Goal: Task Accomplishment & Management: Manage account settings

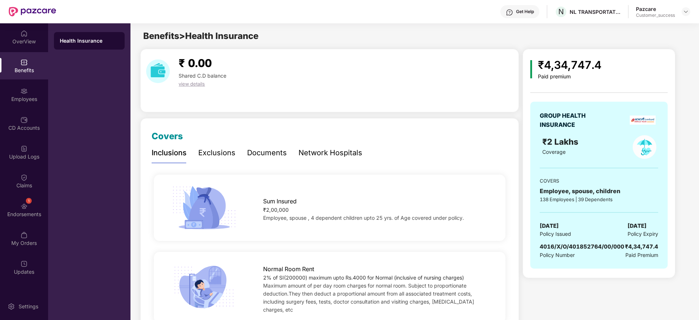
scroll to position [681, 0]
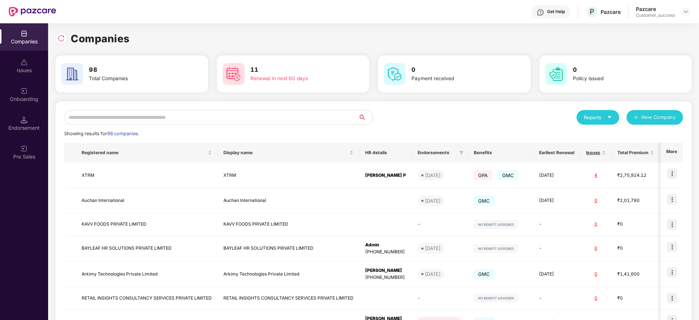
click at [181, 112] on input "text" at bounding box center [211, 117] width 294 height 15
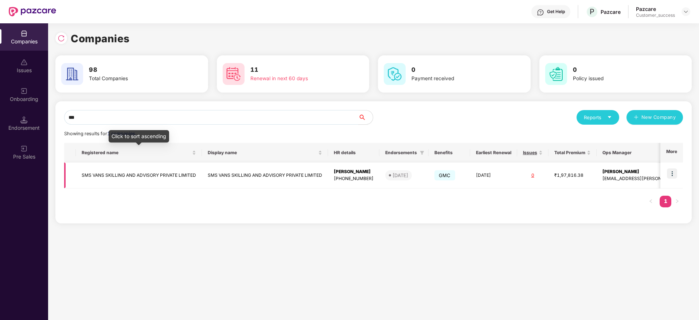
type input "***"
click at [168, 174] on td "SMS VANS SKILLING AND ADVISORY PRIVATE LIMITED" at bounding box center [139, 175] width 126 height 26
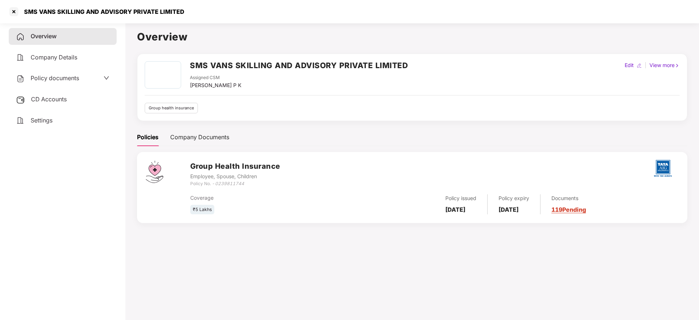
click at [80, 12] on div "SMS VANS SKILLING AND ADVISORY PRIVATE LIMITED" at bounding box center [102, 11] width 165 height 7
copy div "SMS VANS SKILLING AND ADVISORY PRIVATE LIMITED"
click at [16, 12] on div at bounding box center [14, 12] width 12 height 12
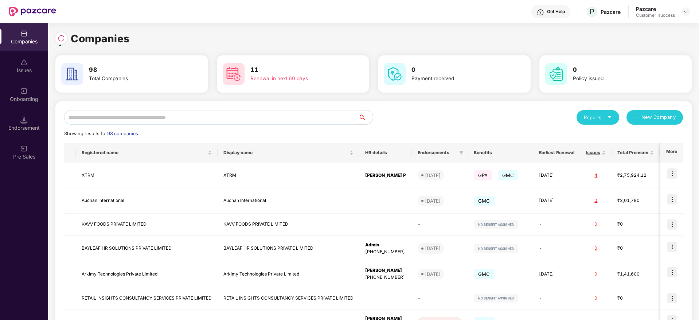
click at [106, 118] on input "text" at bounding box center [211, 117] width 294 height 15
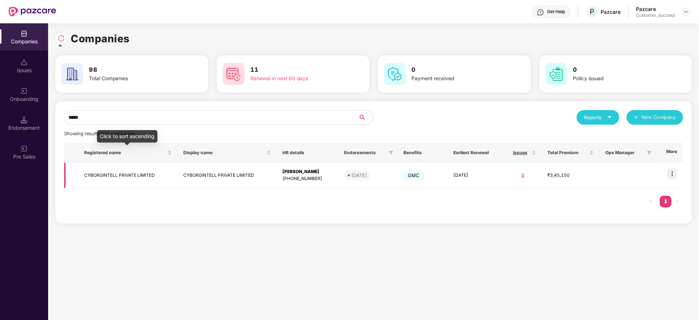
type input "*****"
click at [107, 169] on td "CYBORGINTELL PRIVATE LIMITED" at bounding box center [127, 175] width 99 height 26
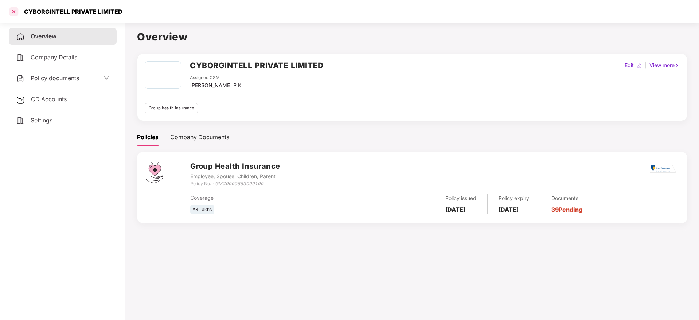
click at [11, 12] on div at bounding box center [14, 12] width 12 height 12
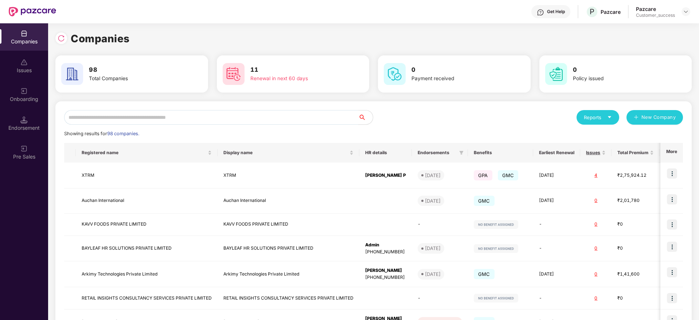
click at [99, 115] on input "text" at bounding box center [211, 117] width 294 height 15
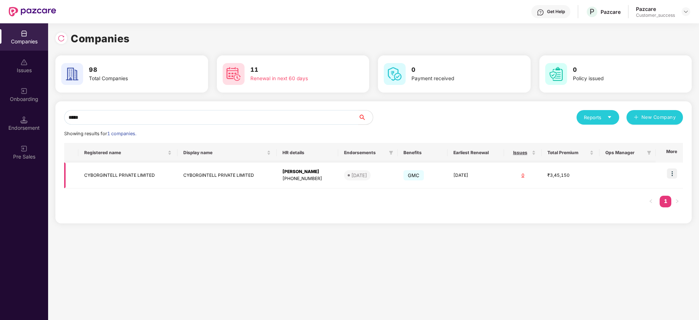
type input "*****"
click at [672, 176] on img at bounding box center [672, 173] width 10 height 10
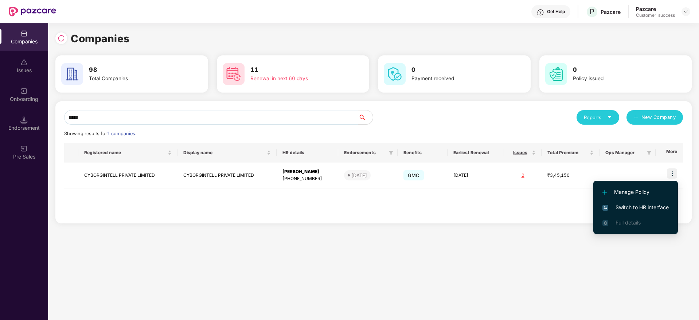
click at [640, 204] on span "Switch to HR interface" at bounding box center [635, 207] width 66 height 8
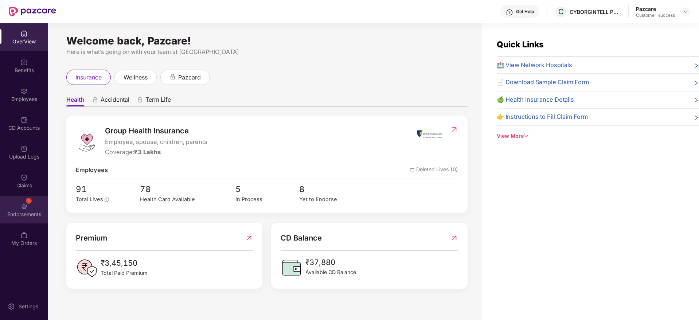
click at [35, 198] on div "1 Endorsements" at bounding box center [24, 209] width 48 height 27
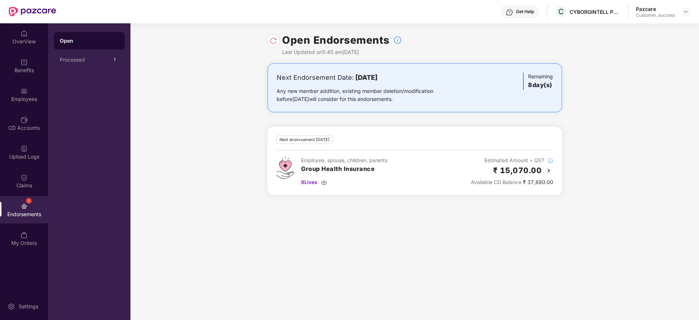
click at [272, 43] on img at bounding box center [273, 40] width 7 height 7
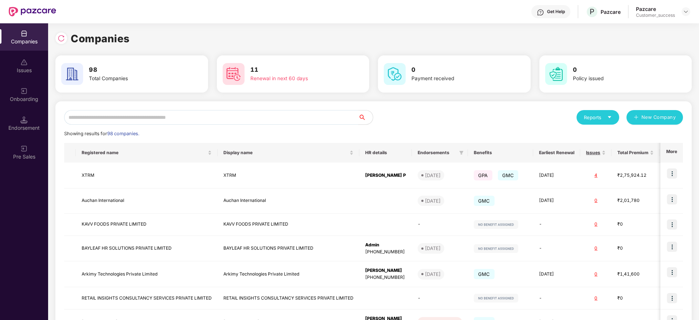
click at [141, 111] on input "text" at bounding box center [211, 117] width 294 height 15
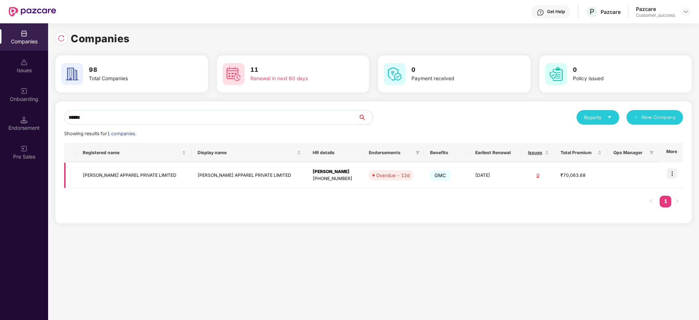
type input "******"
click at [673, 171] on img at bounding box center [672, 173] width 10 height 10
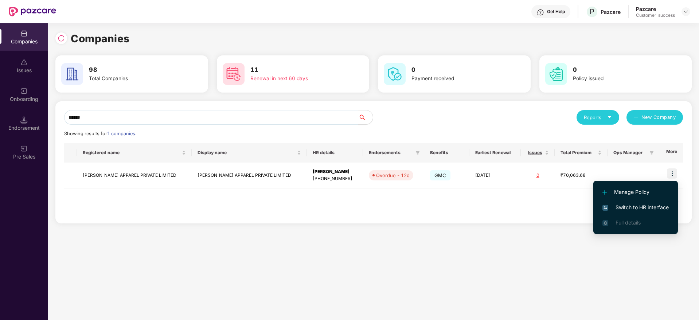
click at [627, 204] on span "Switch to HR interface" at bounding box center [635, 207] width 66 height 8
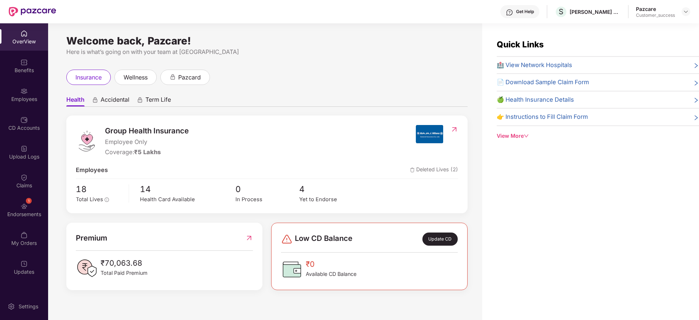
click at [31, 215] on div "Endorsements" at bounding box center [24, 214] width 48 height 7
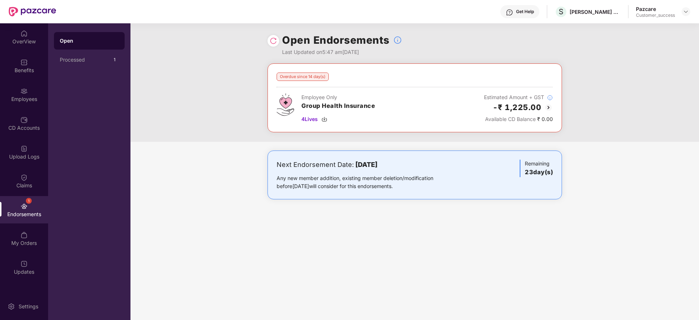
click at [544, 108] on img at bounding box center [548, 107] width 9 height 9
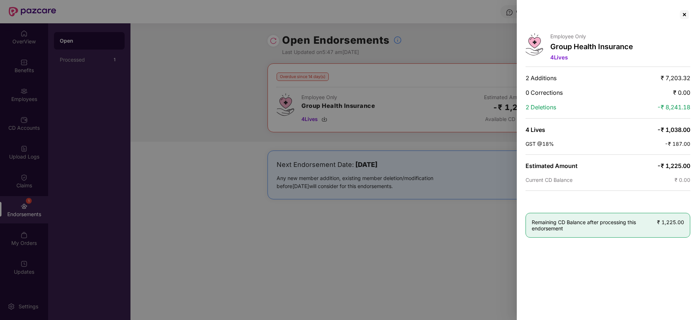
click at [211, 56] on div at bounding box center [349, 160] width 699 height 320
click at [686, 15] on div at bounding box center [684, 15] width 12 height 12
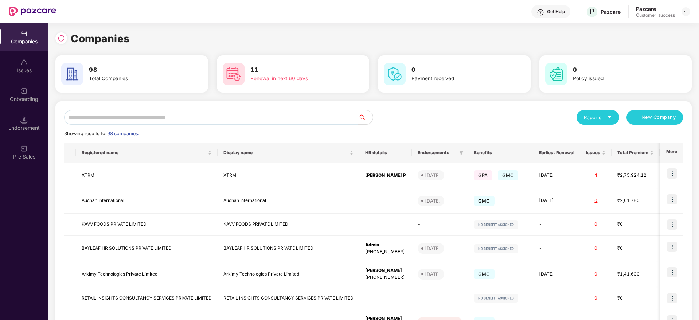
click at [125, 118] on input "text" at bounding box center [211, 117] width 294 height 15
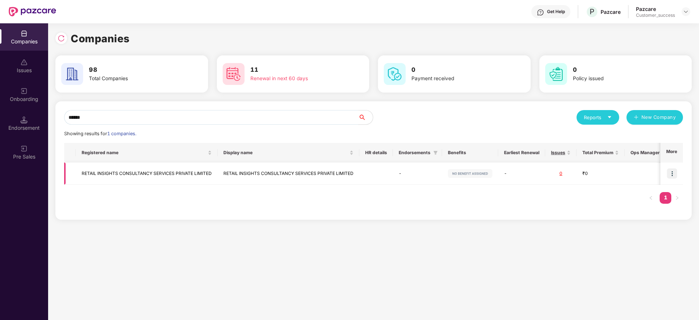
type input "******"
click at [672, 170] on img at bounding box center [672, 173] width 10 height 10
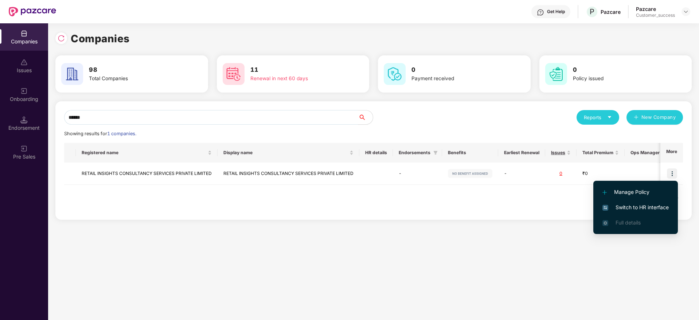
click at [646, 204] on span "Switch to HR interface" at bounding box center [635, 207] width 66 height 8
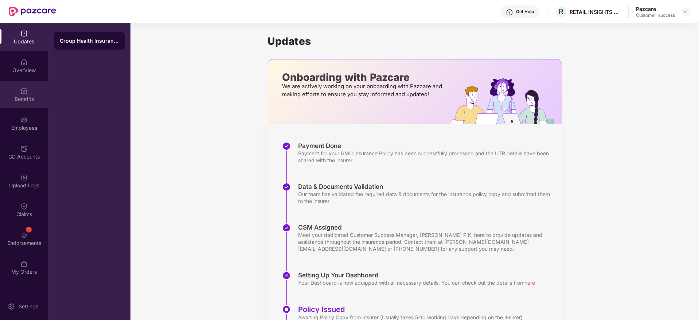
click at [25, 97] on div "Benefits" at bounding box center [24, 98] width 48 height 7
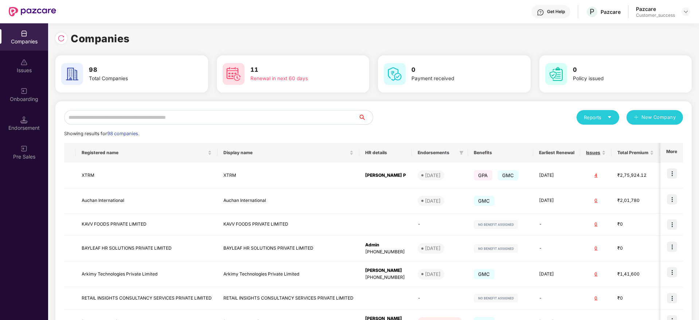
click at [135, 116] on input "text" at bounding box center [211, 117] width 294 height 15
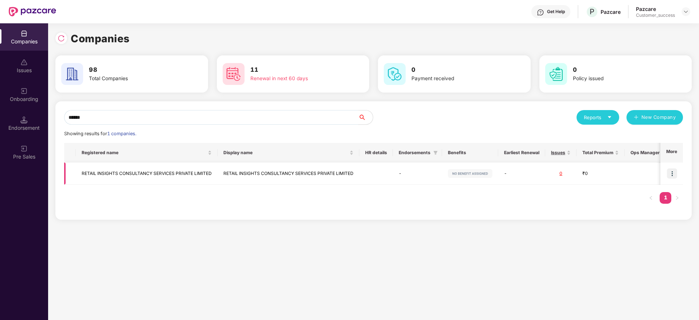
type input "******"
click at [101, 162] on td "RETAIL INSIGHTS CONSULTANCY SERVICES PRIVATE LIMITED" at bounding box center [147, 173] width 142 height 22
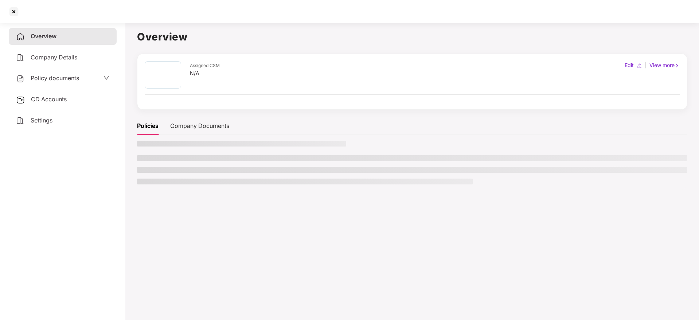
click at [101, 162] on div "Overview Company Details Policy documents CD Accounts Settings" at bounding box center [63, 170] width 108 height 284
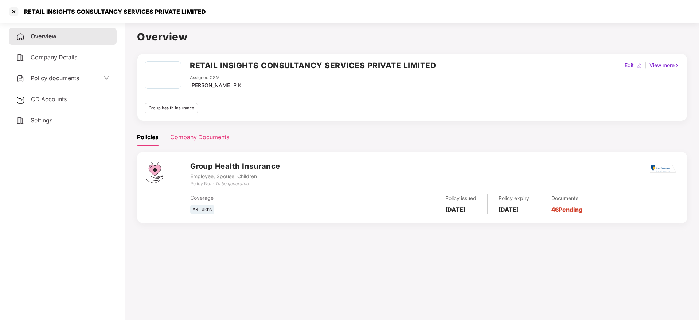
click at [219, 134] on div "Company Documents" at bounding box center [199, 137] width 59 height 9
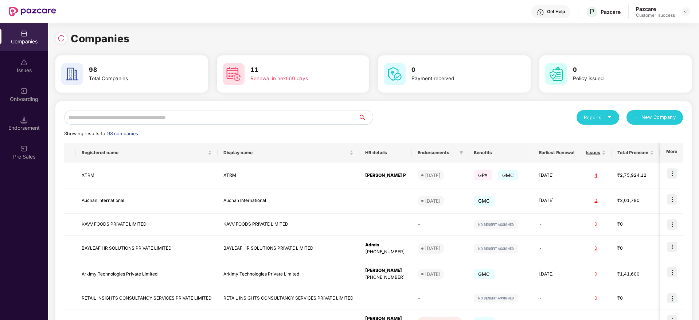
click at [197, 114] on input "text" at bounding box center [211, 117] width 294 height 15
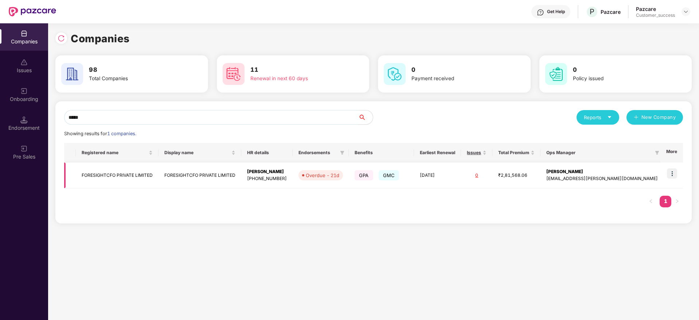
type input "*****"
click at [670, 173] on img at bounding box center [672, 173] width 10 height 10
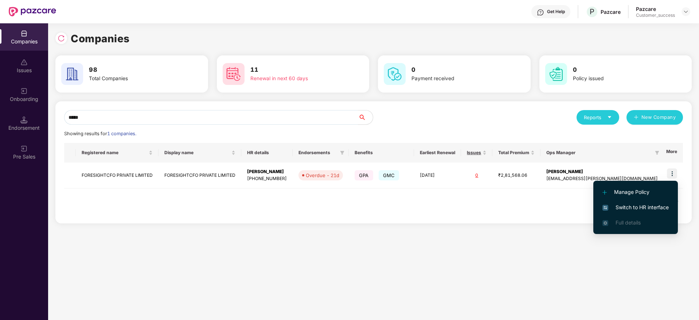
click at [644, 205] on span "Switch to HR interface" at bounding box center [635, 207] width 66 height 8
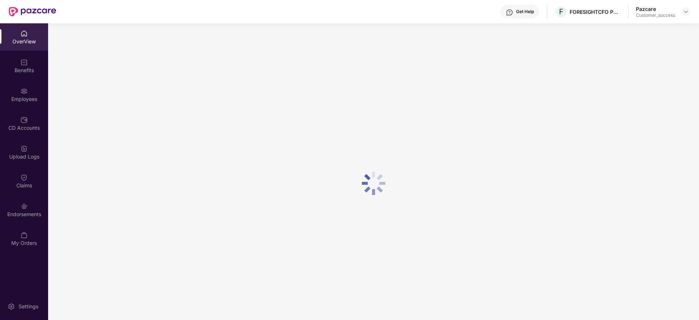
click at [34, 87] on div "Employees" at bounding box center [24, 94] width 48 height 27
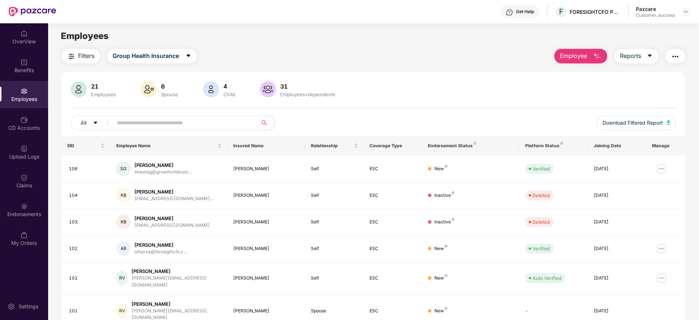
click at [132, 121] on input "text" at bounding box center [182, 122] width 131 height 11
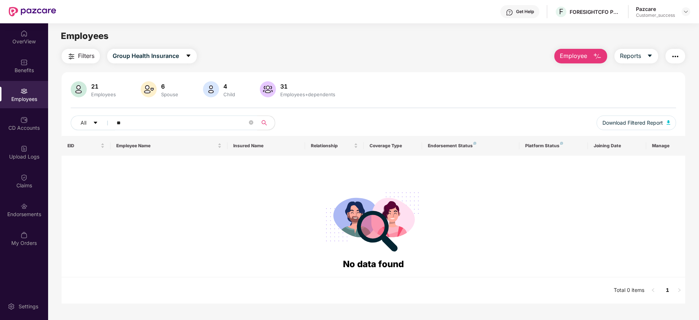
type input "*"
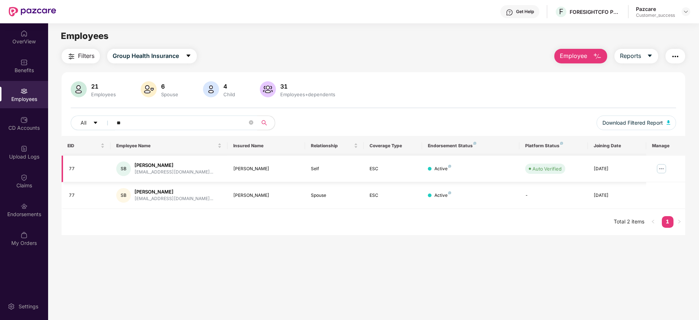
type input "**"
click at [661, 171] on img at bounding box center [661, 169] width 12 height 12
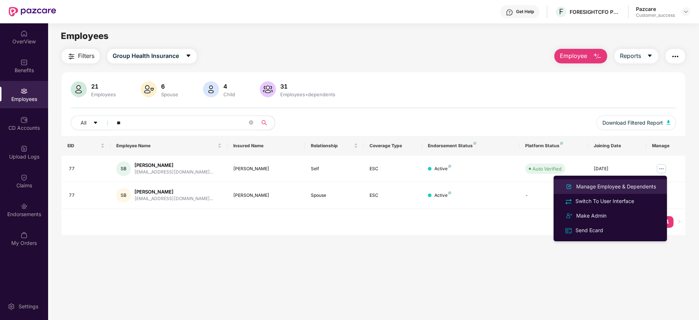
click at [623, 192] on li "Manage Employee & Dependents" at bounding box center [609, 186] width 113 height 15
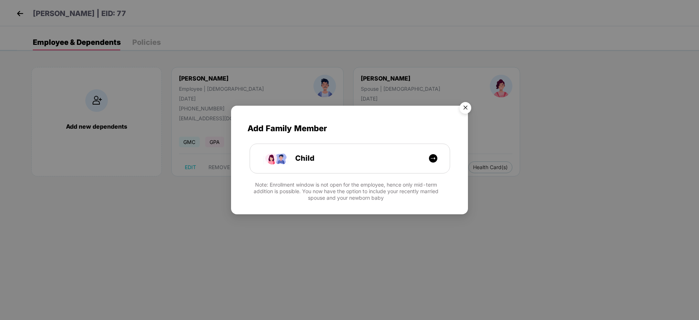
click at [467, 101] on img "Close" at bounding box center [465, 109] width 20 height 20
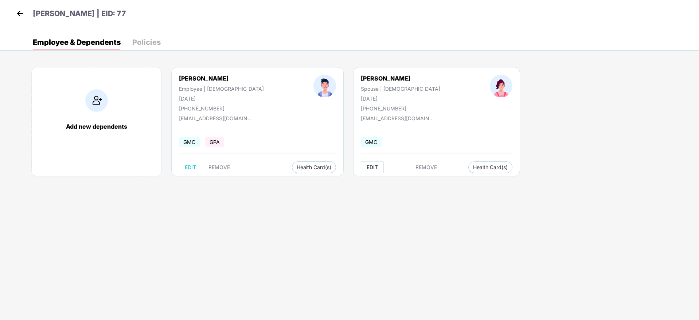
click at [361, 163] on button "EDIT" at bounding box center [372, 167] width 23 height 12
select select "******"
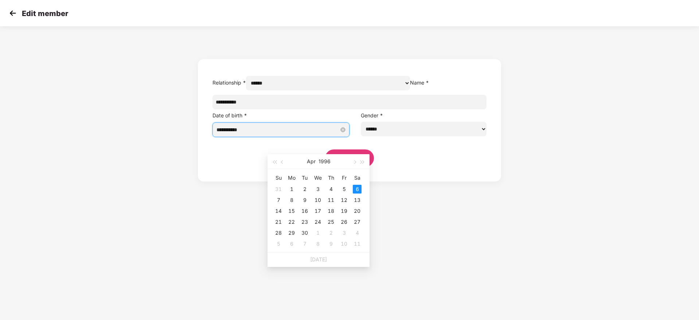
click at [292, 134] on input "**********" at bounding box center [277, 130] width 122 height 8
click at [315, 160] on button "Apr" at bounding box center [311, 161] width 9 height 15
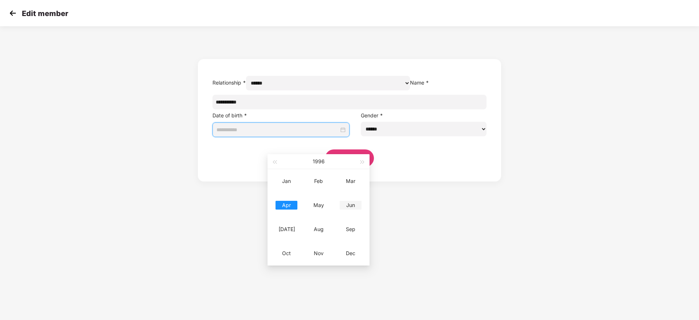
click at [351, 203] on div "Jun" at bounding box center [350, 205] width 22 height 9
type input "**********"
click at [303, 199] on div "4" at bounding box center [304, 200] width 9 height 9
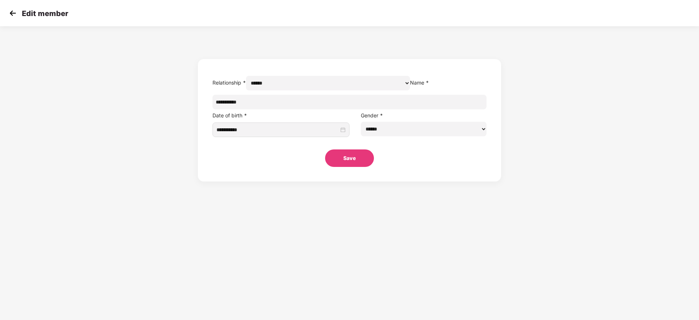
click at [345, 167] on button "Save" at bounding box center [349, 157] width 49 height 17
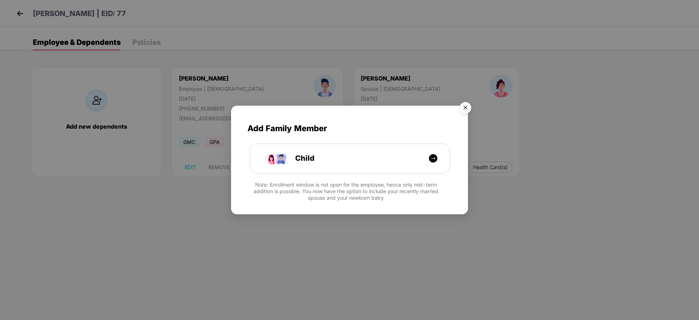
click at [470, 102] on img "Close" at bounding box center [465, 109] width 20 height 20
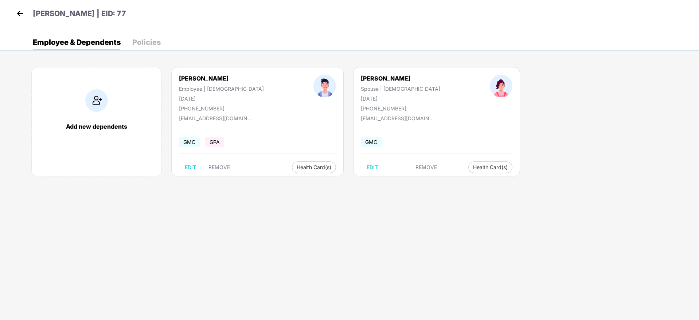
click at [27, 15] on header "[PERSON_NAME] | EID: 77" at bounding box center [70, 14] width 111 height 13
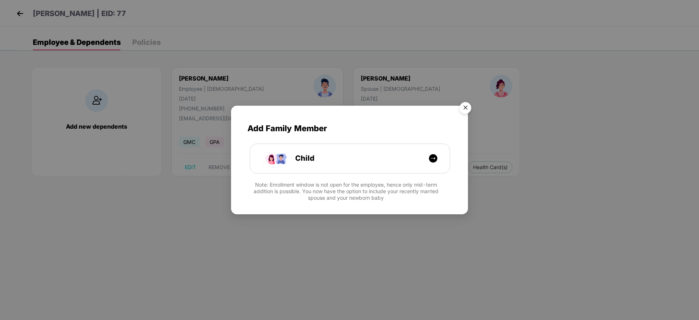
click at [467, 107] on img "Close" at bounding box center [465, 109] width 20 height 20
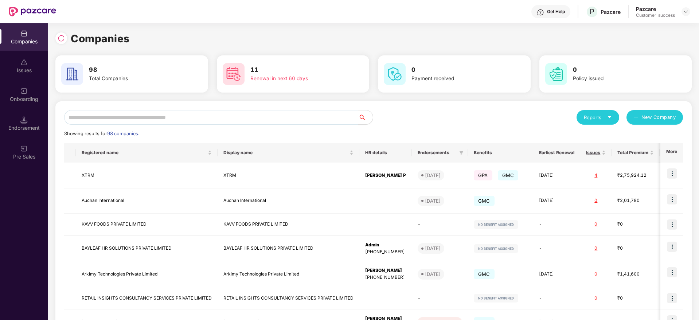
click at [134, 127] on div "Reports New Company Showing results for 98 companies. Registered name Display n…" at bounding box center [373, 274] width 618 height 329
click at [140, 117] on input "text" at bounding box center [211, 117] width 294 height 15
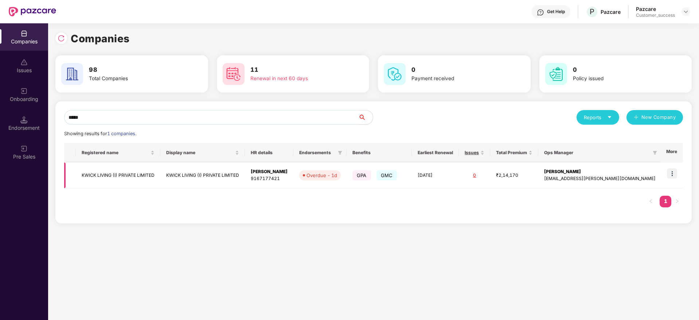
type input "*****"
click at [674, 167] on td at bounding box center [671, 175] width 23 height 26
click at [672, 174] on img at bounding box center [672, 173] width 10 height 10
click at [160, 172] on td "KWICK LIVING (I) PRIVATE LIMITED" at bounding box center [118, 175] width 85 height 26
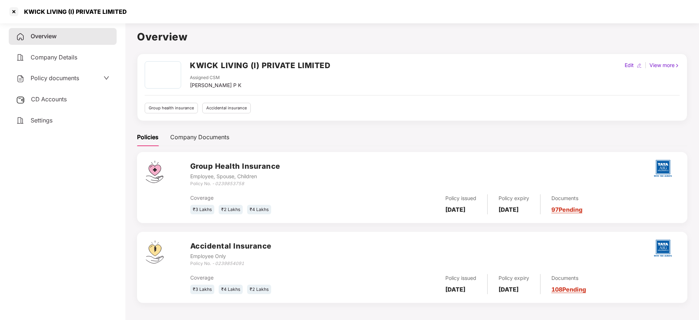
click at [70, 80] on span "Policy documents" at bounding box center [55, 77] width 48 height 7
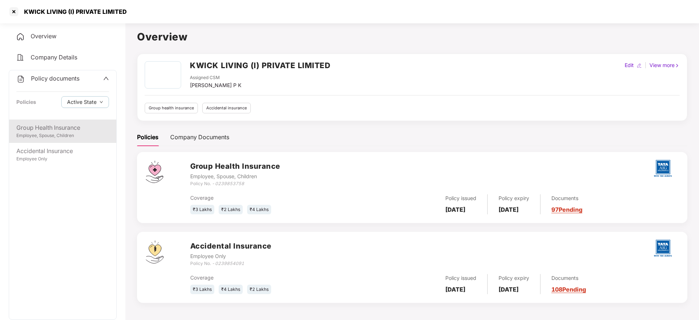
click at [47, 131] on div "Group Health Insurance" at bounding box center [62, 127] width 93 height 9
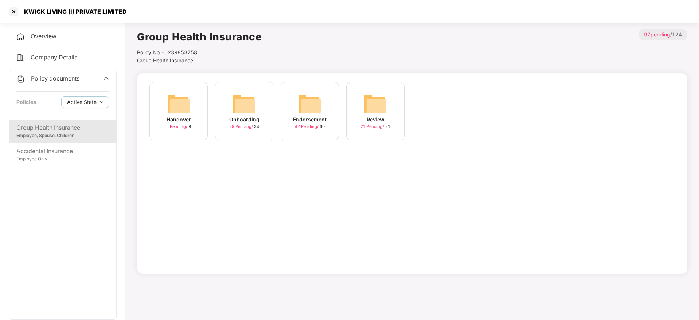
click at [241, 107] on img at bounding box center [243, 103] width 23 height 23
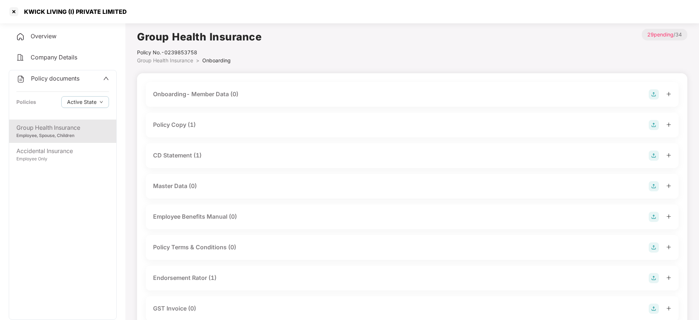
click at [148, 57] on span "Group Health Insurance" at bounding box center [165, 60] width 56 height 6
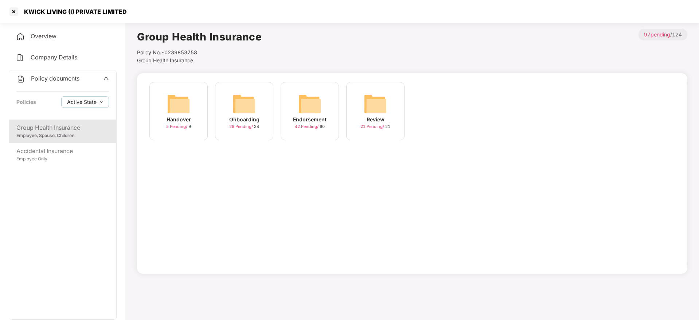
click at [312, 98] on img at bounding box center [309, 103] width 23 height 23
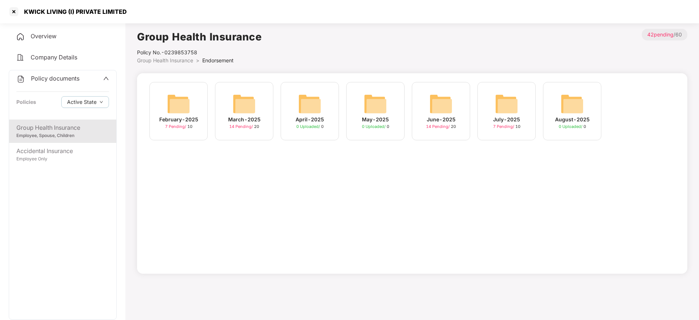
click at [520, 126] on div "7 Pending / 10" at bounding box center [506, 126] width 27 height 6
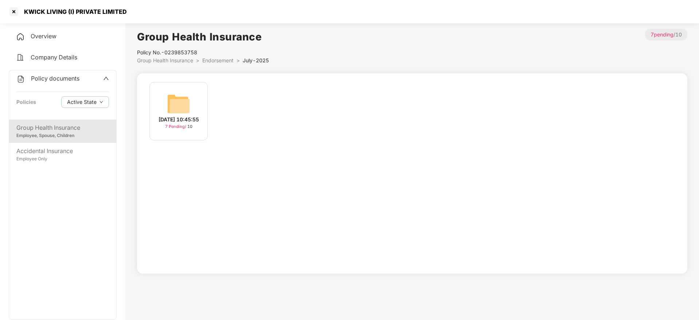
click at [186, 73] on div "[DATE] 10:45:55 7 Pending / 10" at bounding box center [412, 173] width 550 height 200
click at [164, 103] on div "[DATE] 10:45:55 7 Pending / 10" at bounding box center [178, 111] width 58 height 58
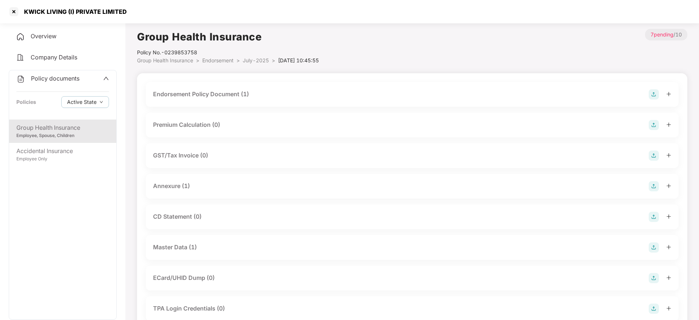
click at [196, 251] on div "Master Data (1)" at bounding box center [175, 247] width 44 height 9
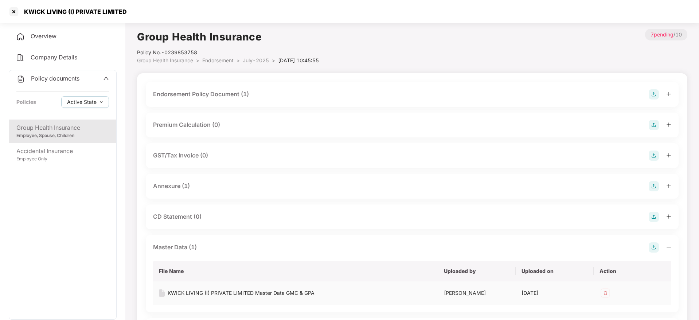
click at [220, 293] on div "KWICK LIVING (I) PRIVATE LIMITED Master Data GMC & GPA" at bounding box center [241, 293] width 147 height 8
click at [17, 7] on div at bounding box center [14, 12] width 12 height 12
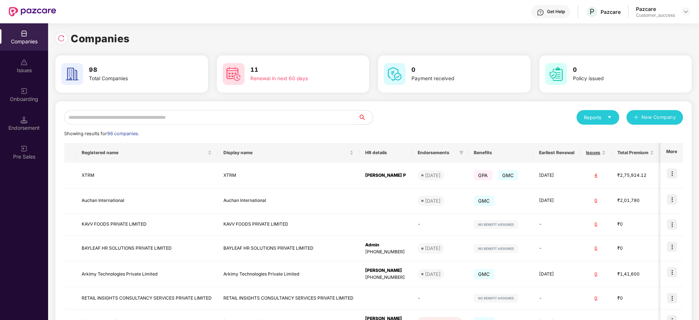
click at [22, 94] on img at bounding box center [23, 90] width 7 height 7
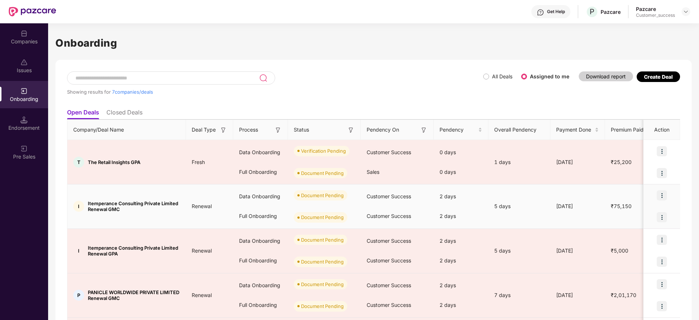
scroll to position [25, 0]
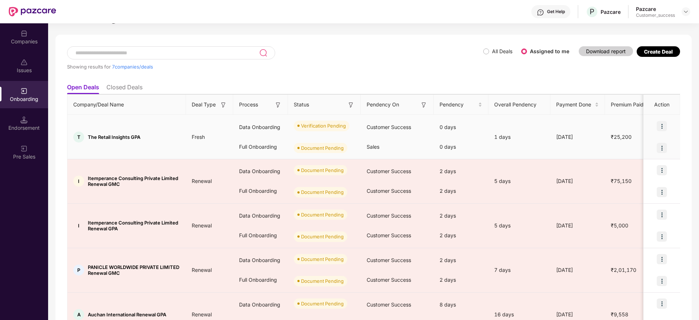
click at [656, 123] on img at bounding box center [661, 126] width 10 height 10
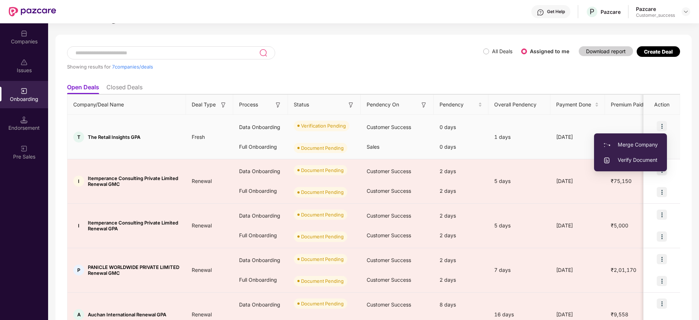
click at [647, 158] on span "Verify Document" at bounding box center [630, 160] width 55 height 8
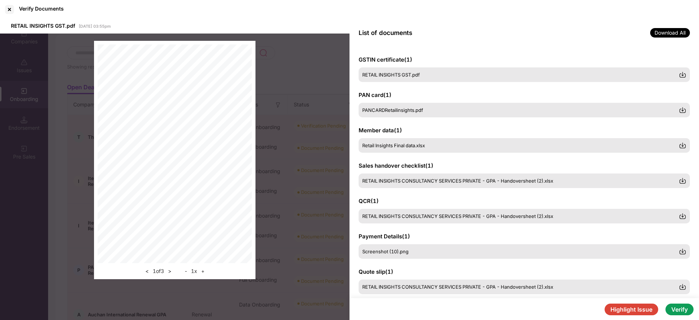
click at [684, 309] on button "Verify" at bounding box center [679, 309] width 28 height 12
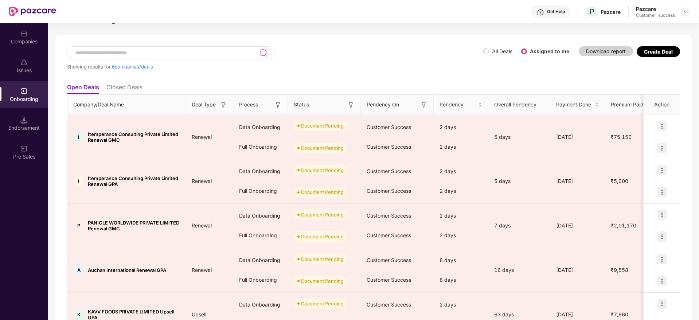
click at [34, 43] on div "Companies" at bounding box center [24, 41] width 48 height 7
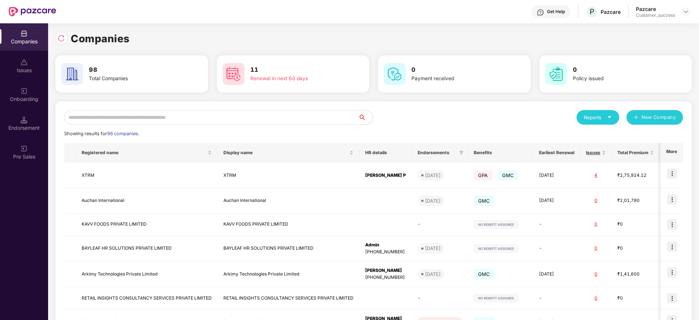
click at [169, 114] on input "text" at bounding box center [211, 117] width 294 height 15
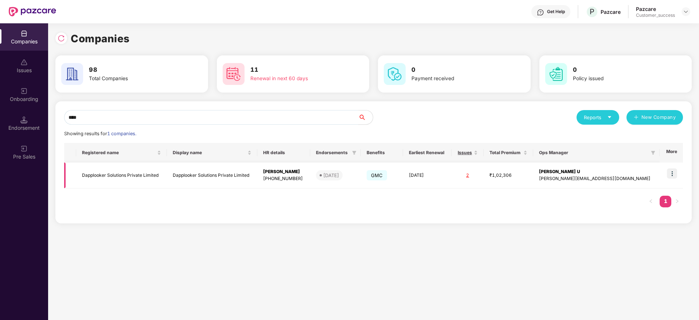
type input "****"
click at [678, 170] on td at bounding box center [670, 175] width 23 height 26
click at [674, 174] on img at bounding box center [672, 173] width 10 height 10
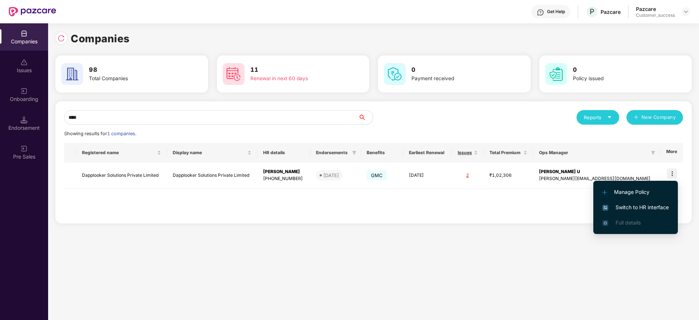
click at [647, 208] on span "Switch to HR interface" at bounding box center [635, 207] width 66 height 8
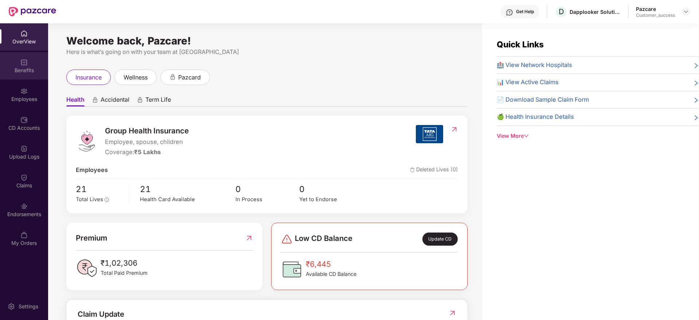
click at [34, 60] on div "Benefits" at bounding box center [24, 65] width 48 height 27
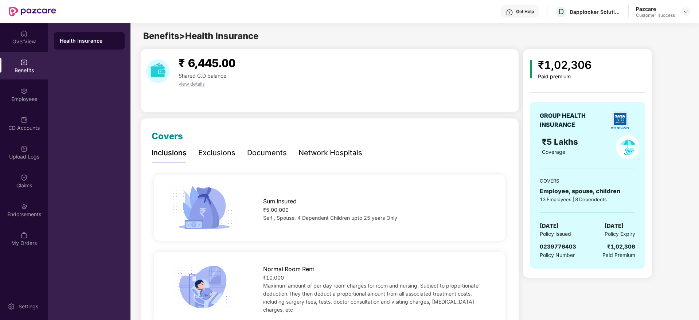
click at [275, 153] on div "Documents" at bounding box center [267, 152] width 40 height 11
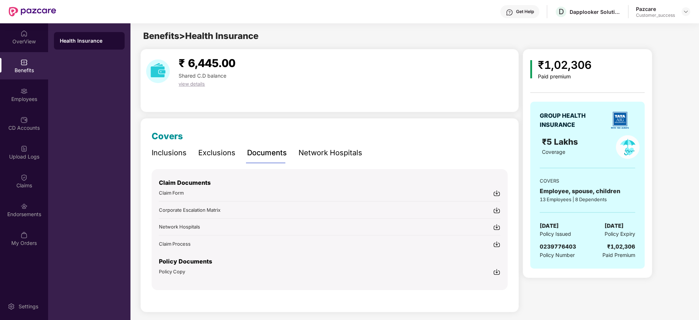
scroll to position [4, 0]
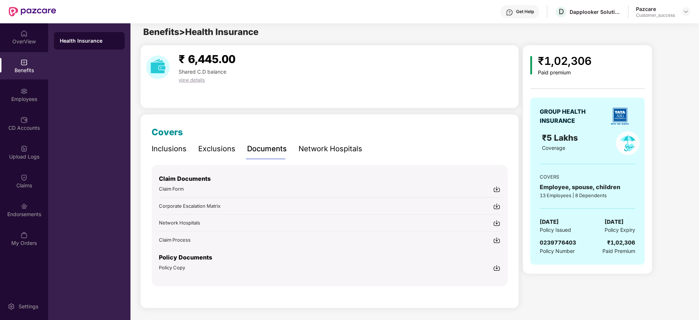
click at [498, 270] on img at bounding box center [496, 267] width 7 height 7
click at [31, 97] on div "Employees" at bounding box center [24, 98] width 48 height 7
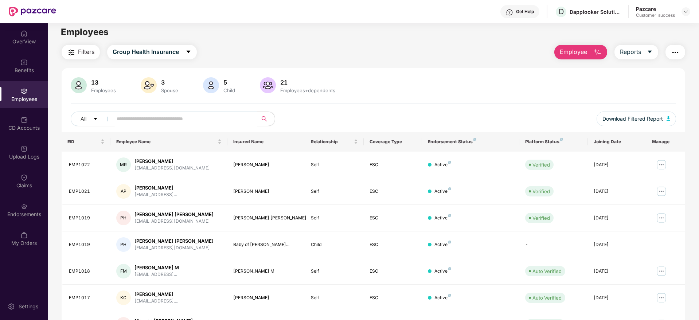
click at [87, 45] on button "Filters" at bounding box center [81, 52] width 38 height 15
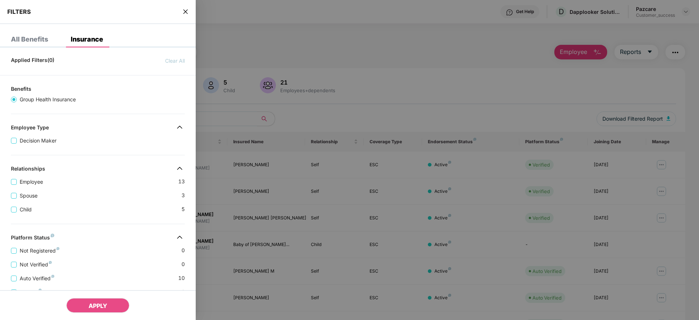
scroll to position [141, 0]
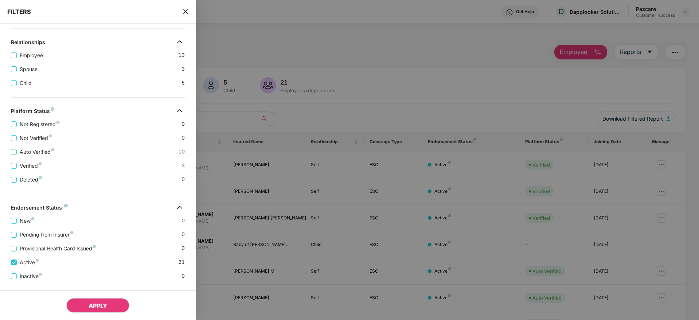
click at [80, 304] on button "APPLY" at bounding box center [97, 305] width 63 height 15
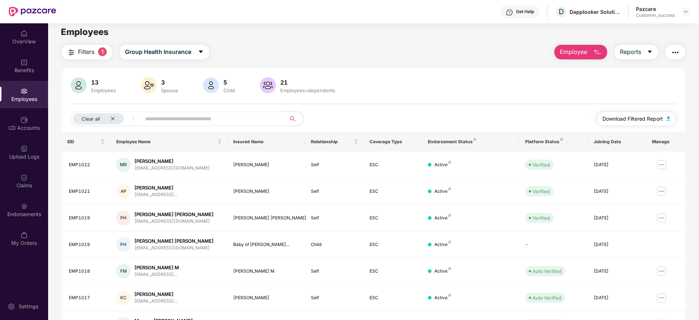
click at [619, 119] on span "Download Filtered Report" at bounding box center [632, 119] width 60 height 8
click at [600, 12] on div "Dapplooker Solutions Private Limited" at bounding box center [594, 11] width 51 height 7
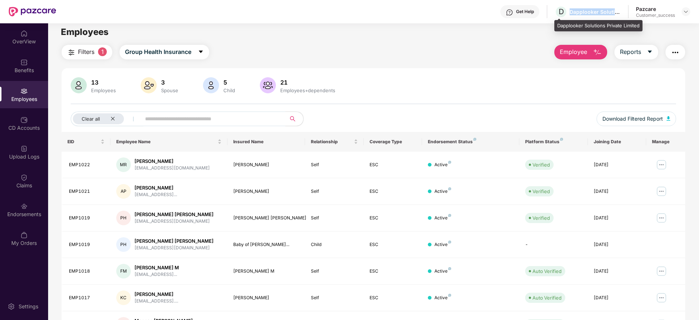
click at [600, 12] on div "Dapplooker Solutions Private Limited" at bounding box center [594, 11] width 51 height 7
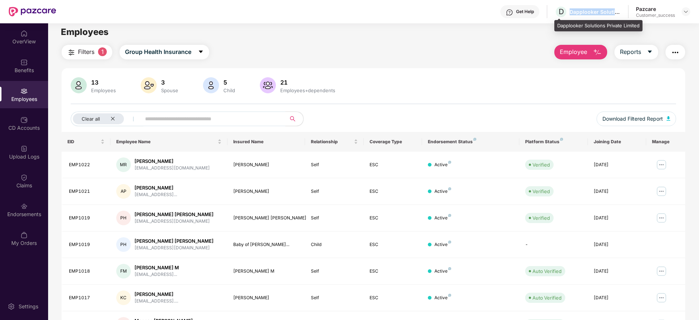
click at [600, 12] on div "Dapplooker Solutions Private Limited" at bounding box center [594, 11] width 51 height 7
copy div "Dapplooker Solutions Private Limited"
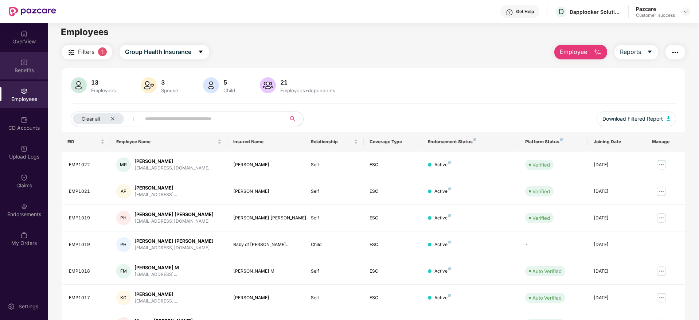
click at [14, 68] on div "Benefits" at bounding box center [24, 70] width 48 height 7
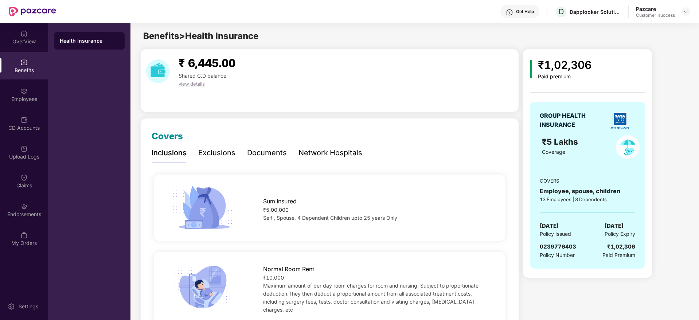
click at [569, 62] on div "₹1,02,306" at bounding box center [565, 64] width 54 height 17
click at [542, 67] on div "₹1,02,306" at bounding box center [565, 64] width 54 height 17
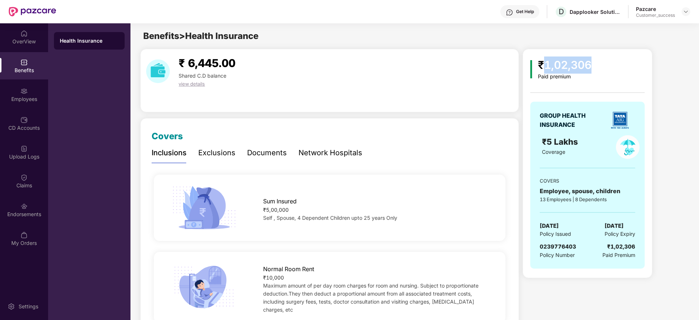
click at [542, 67] on div "₹1,02,306" at bounding box center [565, 64] width 54 height 17
drag, startPoint x: 542, startPoint y: 67, endPoint x: 554, endPoint y: 63, distance: 12.3
click at [554, 63] on div "₹1,02,306" at bounding box center [565, 64] width 54 height 17
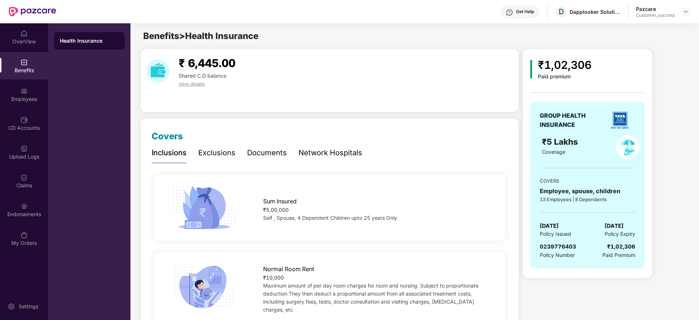
click at [558, 226] on span "[DATE]" at bounding box center [548, 225] width 19 height 9
copy span "[DATE]"
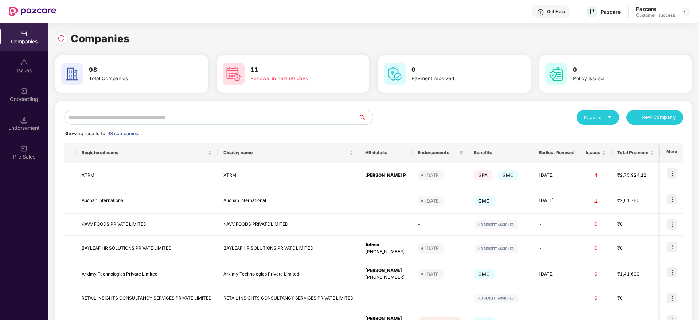
click at [40, 95] on div "Onboarding" at bounding box center [24, 94] width 48 height 27
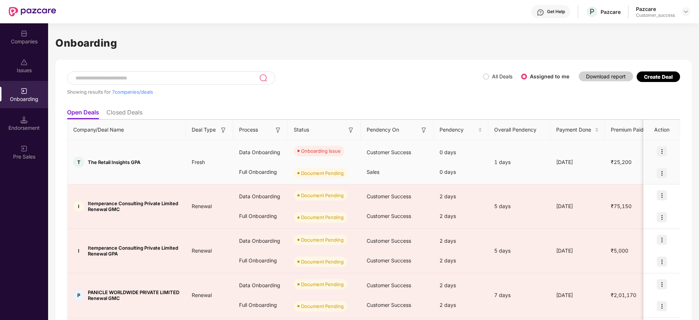
click at [662, 146] on img at bounding box center [661, 151] width 10 height 10
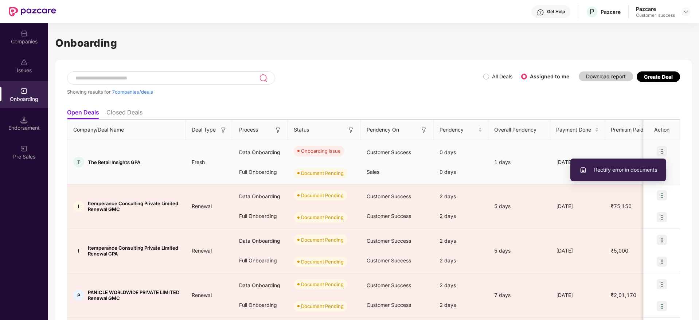
click at [639, 173] on span "Rectify error in documents" at bounding box center [618, 170] width 78 height 8
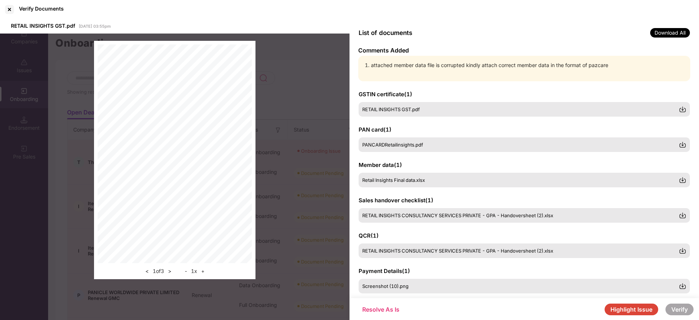
click at [644, 313] on button "Highlight Issue" at bounding box center [631, 309] width 54 height 12
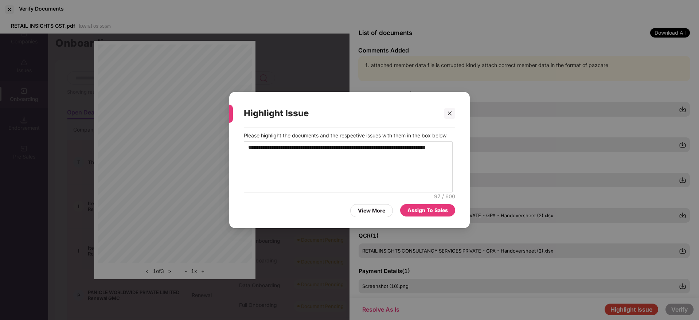
click at [444, 214] on div "Assign To Sales" at bounding box center [427, 210] width 40 height 8
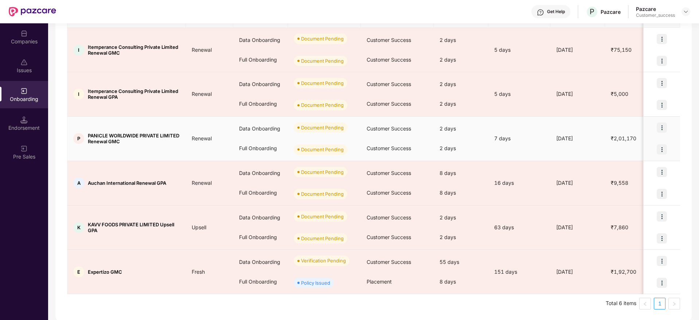
scroll to position [113, 0]
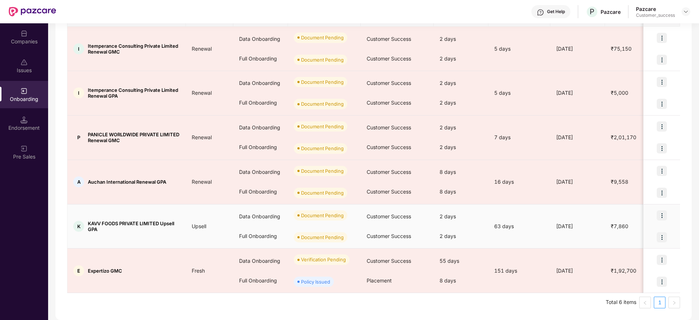
click at [665, 216] on img at bounding box center [661, 215] width 10 height 10
click at [649, 234] on span "Upload Documents" at bounding box center [627, 234] width 60 height 8
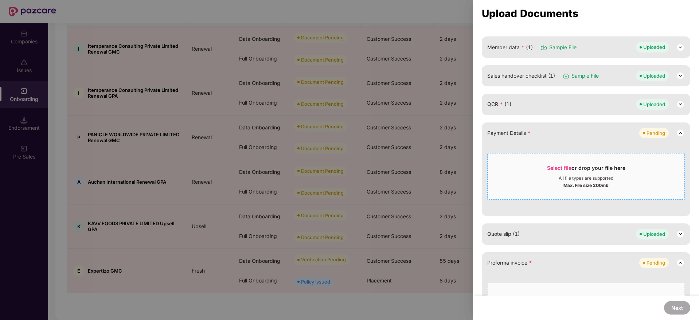
scroll to position [251, 0]
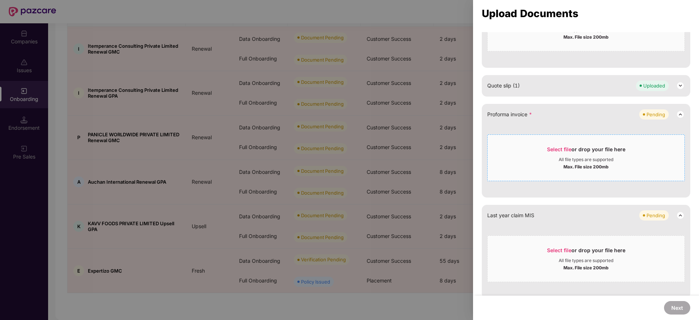
click at [558, 150] on span "Select file" at bounding box center [559, 149] width 24 height 6
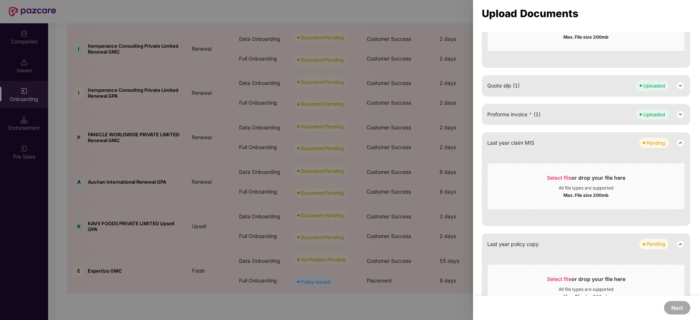
scroll to position [155, 0]
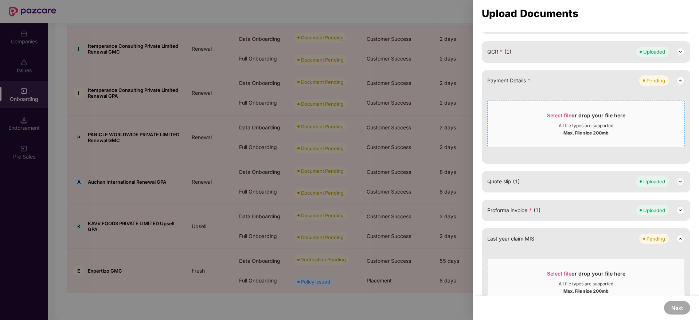
click at [621, 107] on span "Select file or drop your file here All file types are supported Max. File size …" at bounding box center [585, 123] width 197 height 35
click at [534, 74] on div "Payment Details * Pending Select file or drop your file here All file types are…" at bounding box center [586, 117] width 208 height 94
click at [646, 101] on div "Select file or drop your file here All file types are supported Max. File size …" at bounding box center [585, 124] width 197 height 47
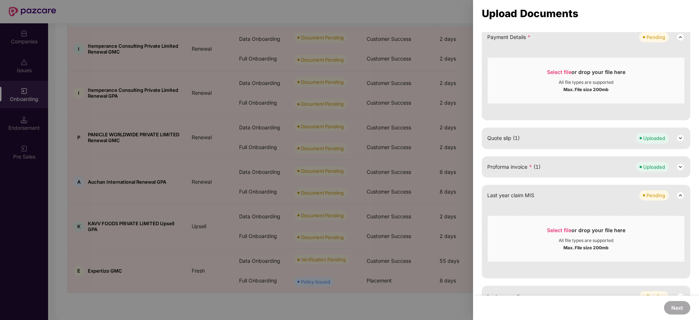
scroll to position [132, 0]
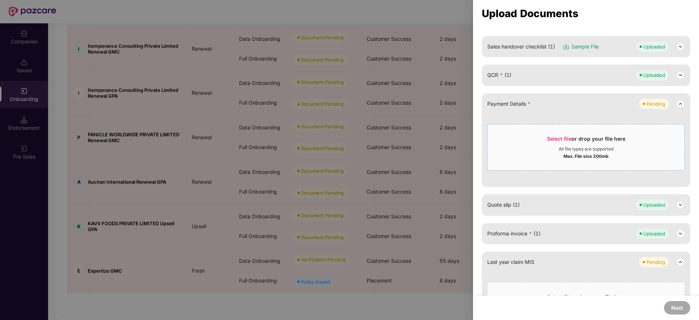
click at [551, 133] on span "Select file or drop your file here All file types are supported Max. File size …" at bounding box center [585, 147] width 197 height 35
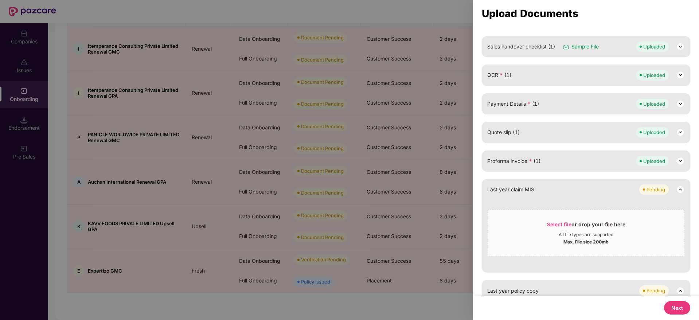
click at [675, 309] on button "Next" at bounding box center [677, 307] width 26 height 13
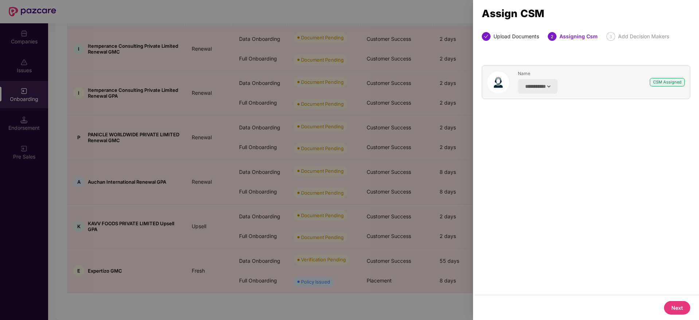
click at [675, 309] on button "Next" at bounding box center [677, 307] width 26 height 13
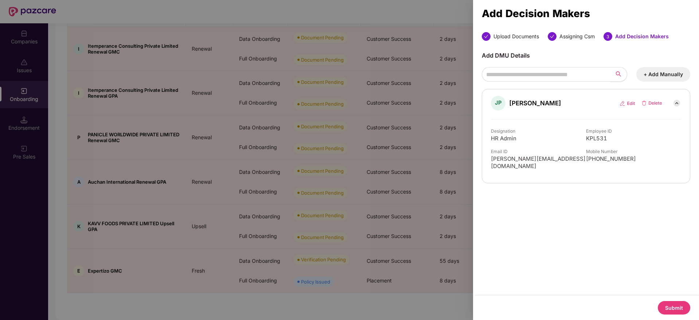
click at [675, 309] on button "Submit" at bounding box center [673, 307] width 32 height 13
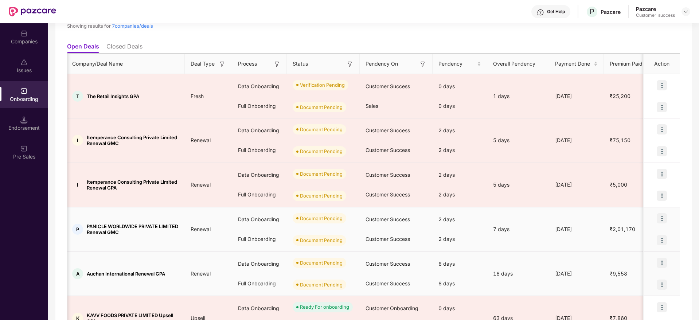
scroll to position [66, 0]
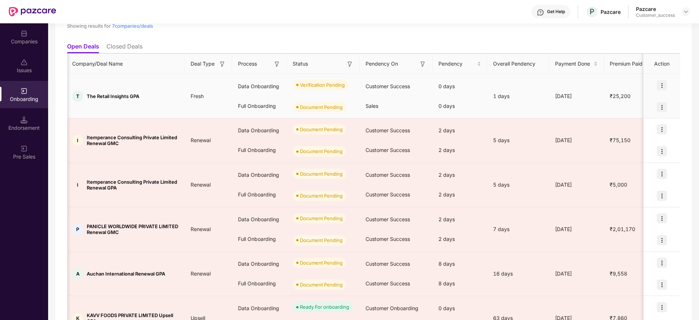
click at [662, 80] on img at bounding box center [661, 85] width 10 height 10
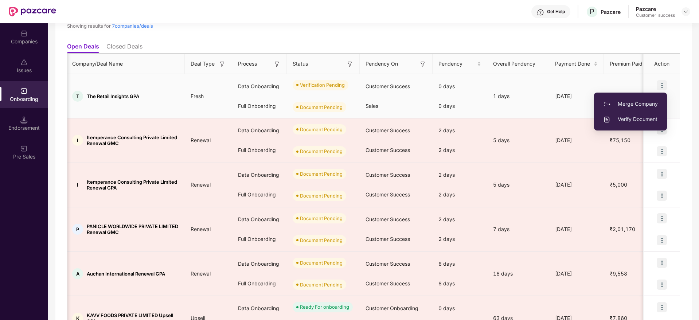
click at [618, 115] on span "Verify Document" at bounding box center [630, 119] width 55 height 8
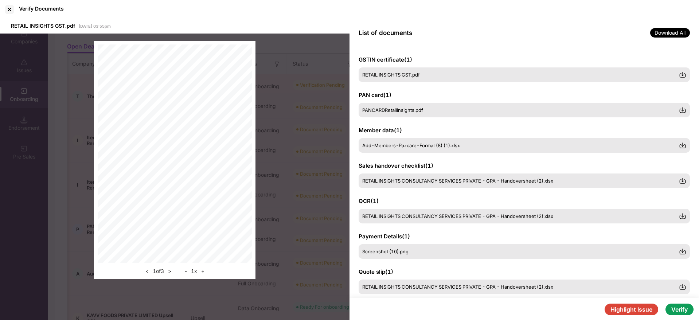
scroll to position [21, 0]
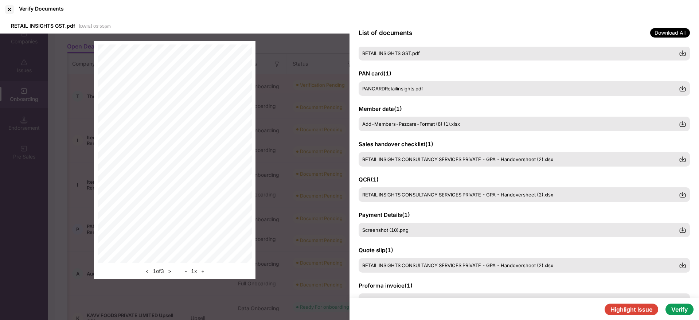
click at [677, 303] on button "Verify" at bounding box center [679, 309] width 28 height 12
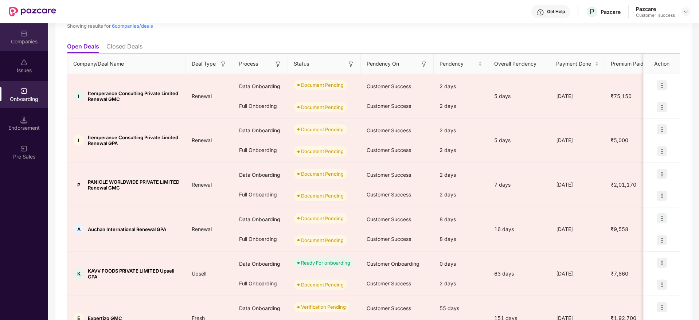
click at [23, 34] on img at bounding box center [23, 33] width 7 height 7
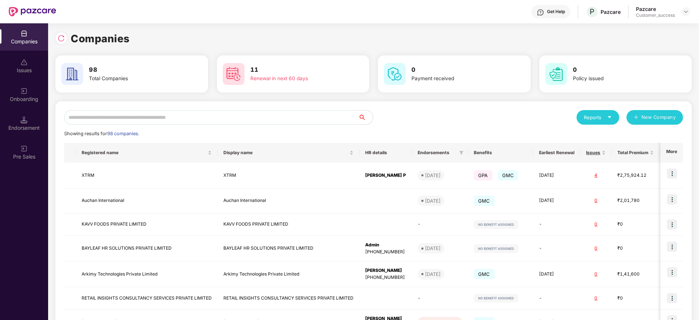
click at [135, 114] on input "text" at bounding box center [211, 117] width 294 height 15
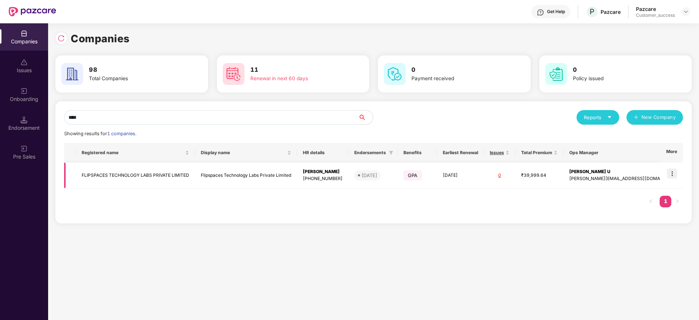
type input "****"
click at [670, 171] on img at bounding box center [672, 173] width 10 height 10
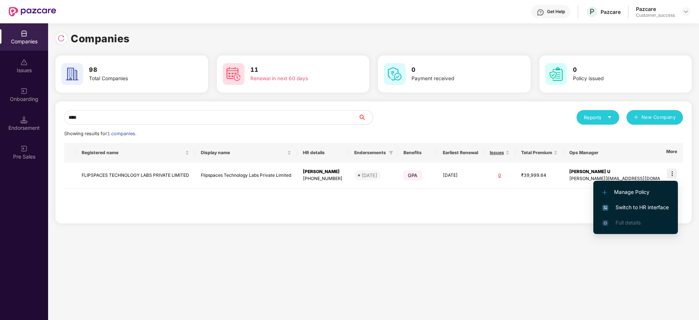
click at [637, 204] on span "Switch to HR interface" at bounding box center [635, 207] width 66 height 8
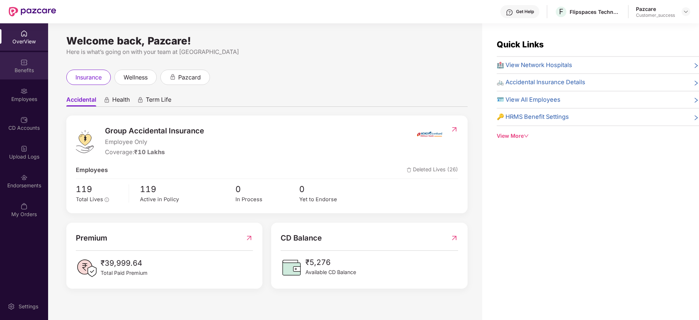
click at [35, 75] on div "Benefits" at bounding box center [24, 65] width 48 height 27
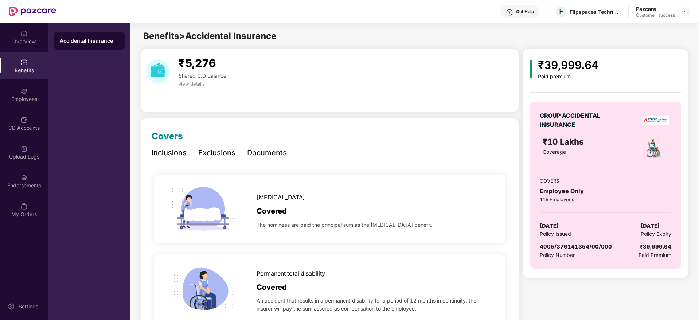
click at [263, 156] on div "Documents" at bounding box center [267, 152] width 40 height 11
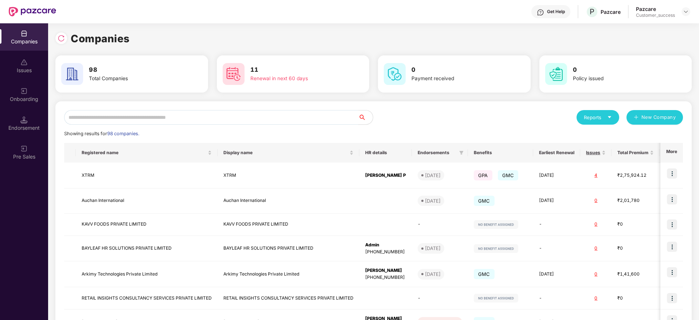
click at [140, 114] on input "text" at bounding box center [211, 117] width 294 height 15
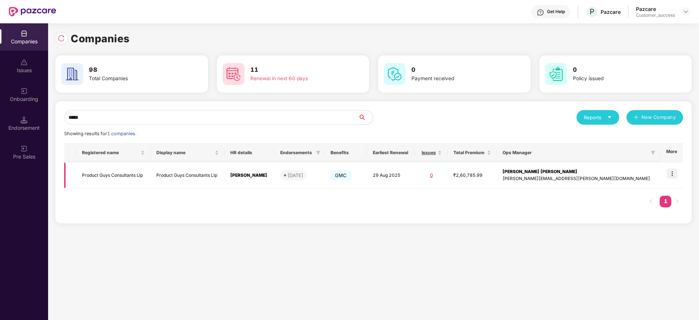
type input "*****"
click at [674, 174] on img at bounding box center [672, 173] width 10 height 10
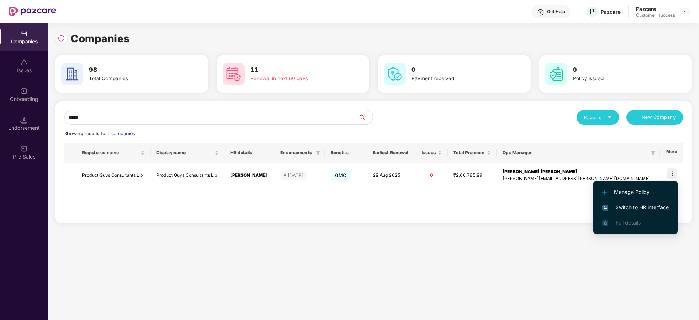
click at [644, 206] on span "Switch to HR interface" at bounding box center [635, 207] width 66 height 8
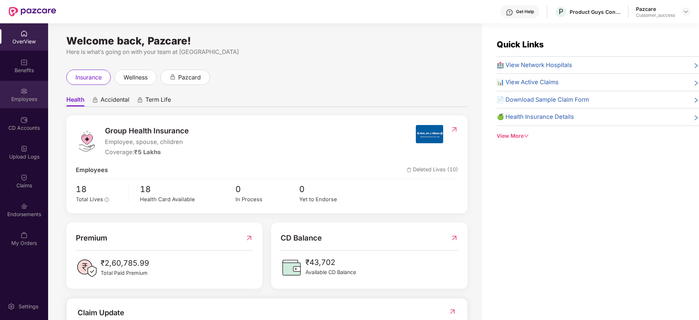
click at [28, 105] on div "Employees" at bounding box center [24, 94] width 48 height 27
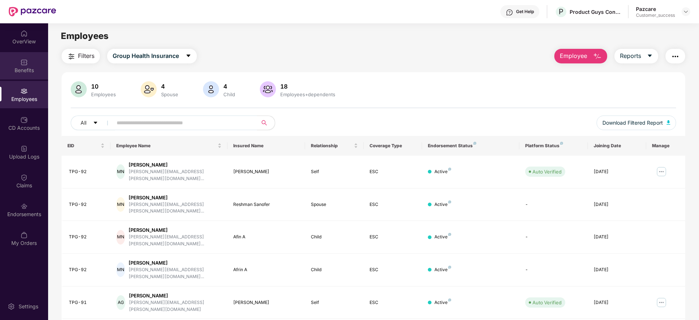
click at [15, 72] on div "Benefits" at bounding box center [24, 70] width 48 height 7
